Goal: Check status: Check status

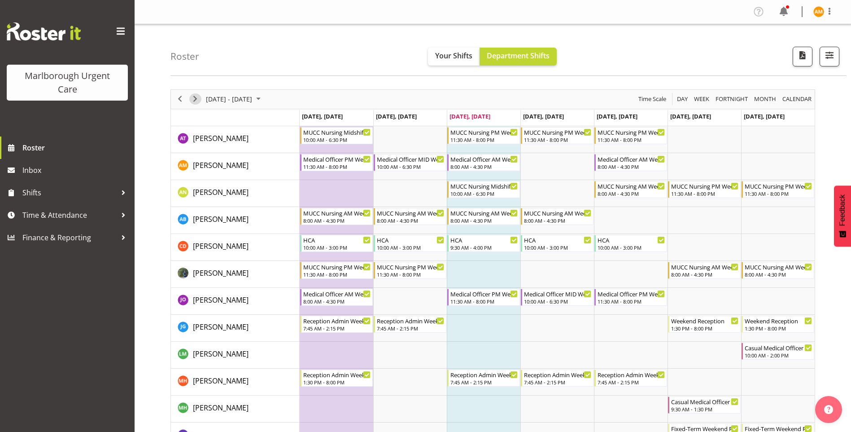
click at [197, 100] on span "Next" at bounding box center [195, 98] width 11 height 11
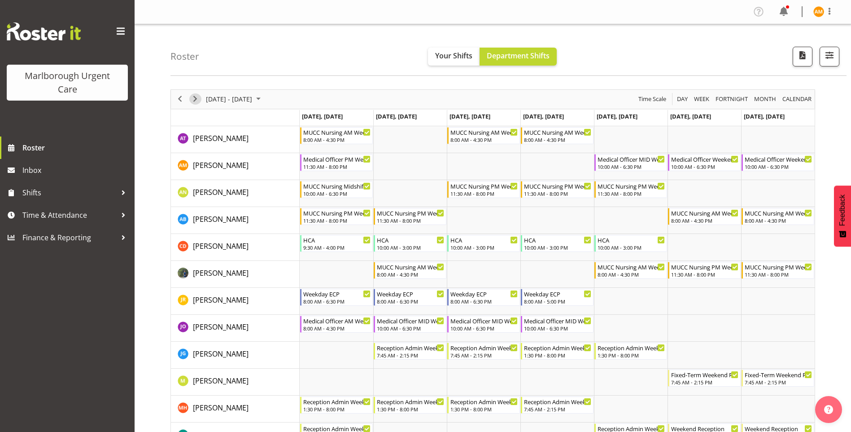
click at [194, 102] on span "Next" at bounding box center [195, 98] width 11 height 11
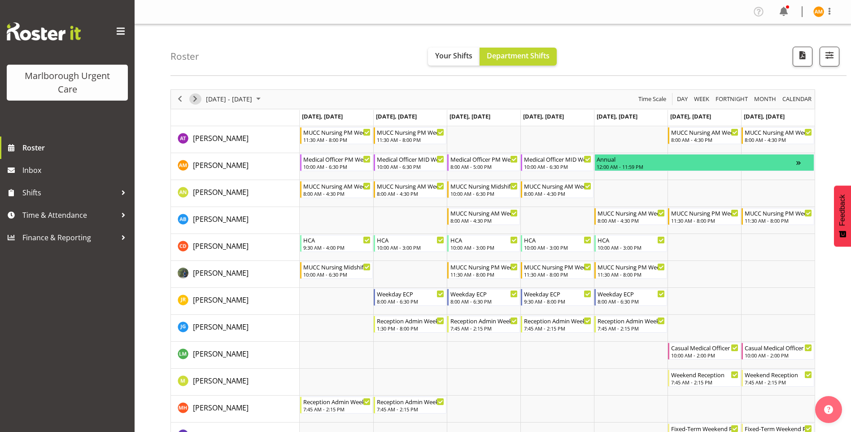
click at [193, 97] on span "Next" at bounding box center [195, 98] width 11 height 11
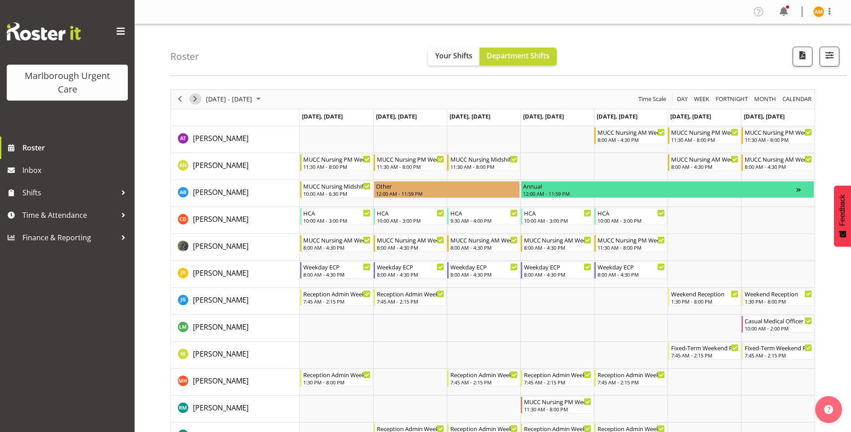
click at [199, 101] on span "Next" at bounding box center [195, 98] width 11 height 11
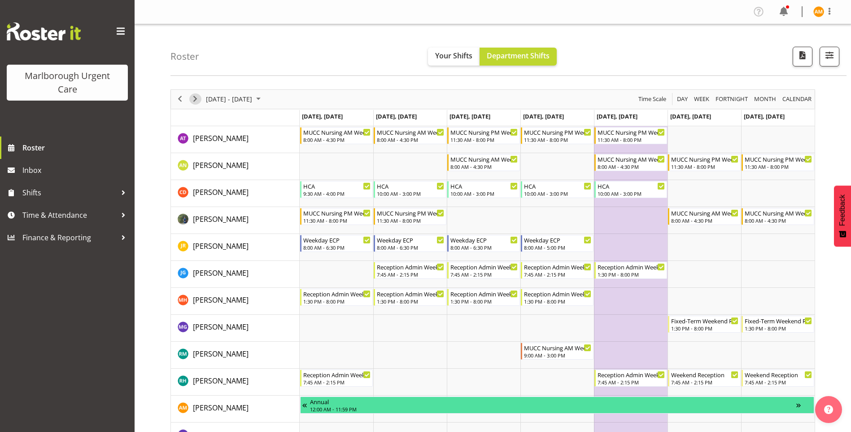
click at [192, 101] on span "Next" at bounding box center [195, 98] width 11 height 11
